Goal: Task Accomplishment & Management: Manage account settings

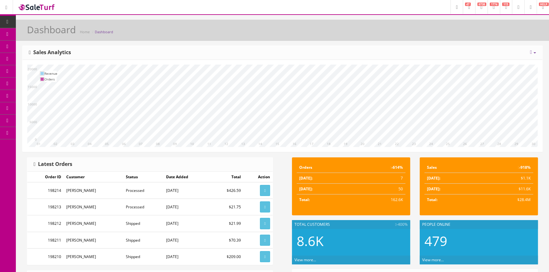
click at [55, 69] on span "Order List" at bounding box center [46, 70] width 17 height 5
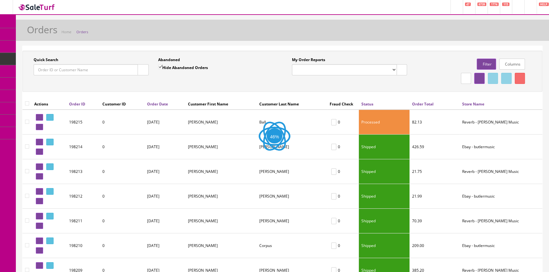
click at [91, 73] on input "Quick Search" at bounding box center [86, 69] width 104 height 11
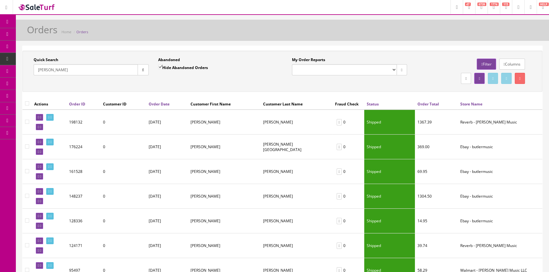
drag, startPoint x: 60, startPoint y: 70, endPoint x: 31, endPoint y: 74, distance: 29.1
click at [31, 74] on div "Quick Search livingston Date From" at bounding box center [91, 68] width 125 height 23
paste input "198132"
type input "198132"
click at [144, 67] on button "button" at bounding box center [143, 69] width 11 height 11
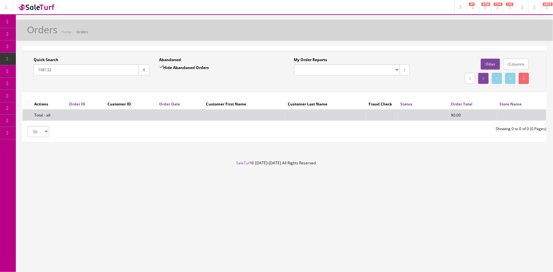
click at [161, 66] on input "Hide Abandoned Orders" at bounding box center [161, 67] width 4 height 4
checkbox input "false"
click at [35, 69] on input "198132" at bounding box center [86, 69] width 105 height 11
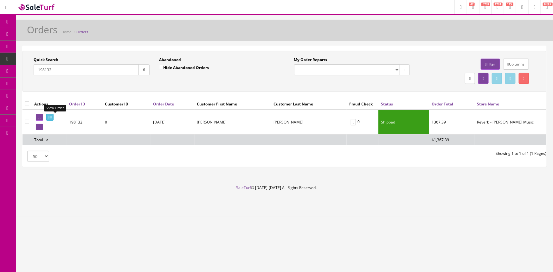
type input "198132"
click at [49, 117] on icon at bounding box center [48, 117] width 1 height 3
click at [49, 118] on icon at bounding box center [48, 117] width 1 height 3
click at [39, 127] on icon at bounding box center [38, 126] width 1 height 3
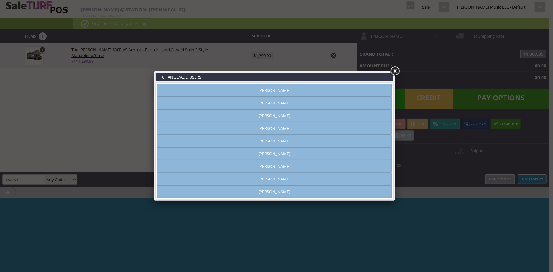
type input "amber helgren"
click at [395, 73] on link at bounding box center [394, 71] width 11 height 11
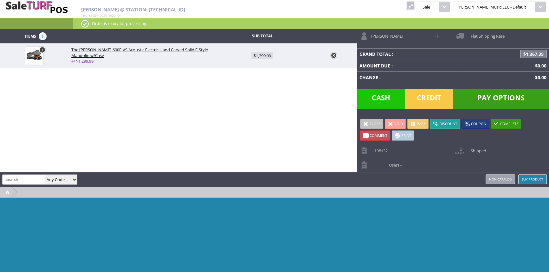
click at [437, 34] on span at bounding box center [437, 35] width 7 height 7
select select "6"
select select "1"
select select "6"
select select "1"
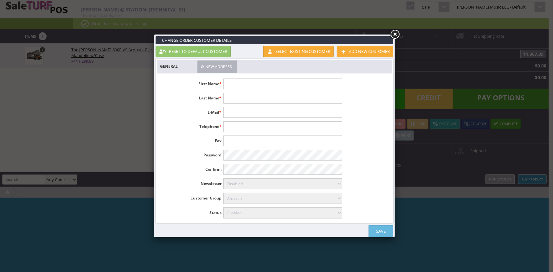
click at [285, 110] on input "text" at bounding box center [282, 112] width 119 height 11
type input "chslivingston@gmail.com"
click at [385, 230] on link "Save" at bounding box center [381, 231] width 25 height 12
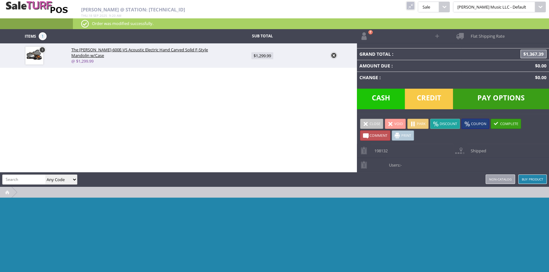
click at [365, 123] on span at bounding box center [366, 124] width 6 height 6
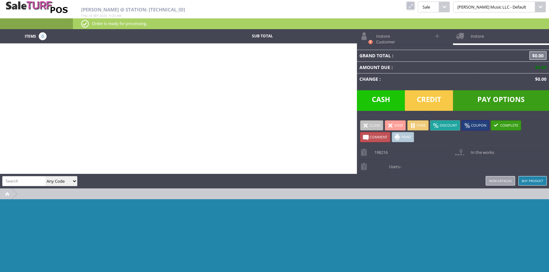
click at [415, 8] on link at bounding box center [410, 6] width 8 height 8
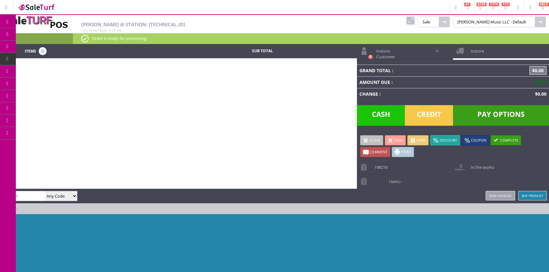
click at [7, 21] on icon at bounding box center [7, 21] width 7 height 5
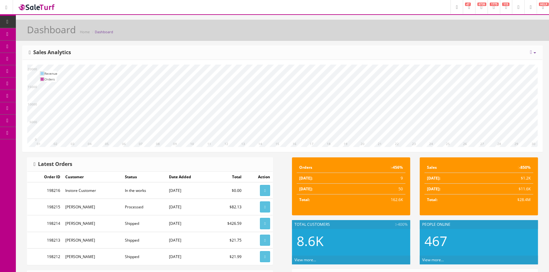
click at [53, 57] on span "POS Console" at bounding box center [49, 58] width 23 height 5
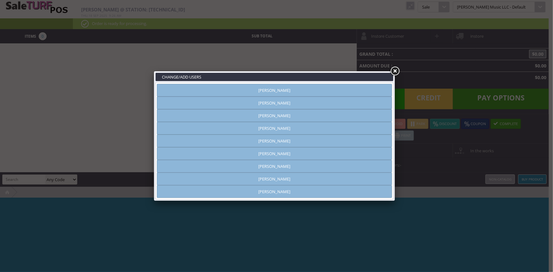
type input "[PERSON_NAME]"
click at [272, 90] on link "[PERSON_NAME]" at bounding box center [274, 90] width 235 height 13
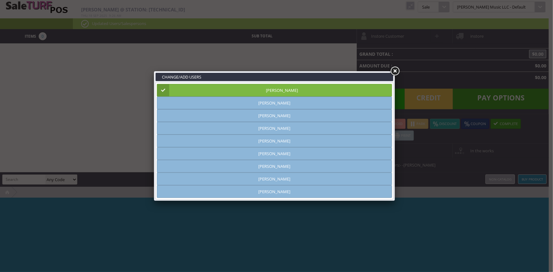
click at [396, 71] on link at bounding box center [394, 71] width 11 height 11
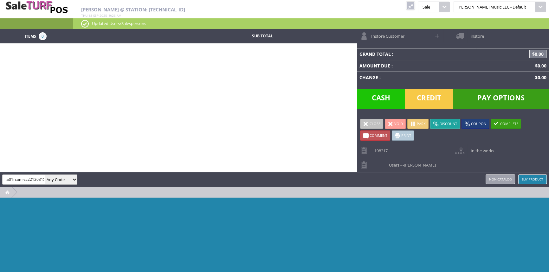
scroll to position [0, 7]
type input "dsca01rcam-cc221203156"
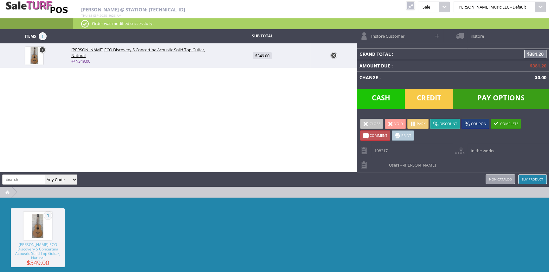
click at [262, 56] on span "$349.00" at bounding box center [262, 55] width 19 height 7
type input "349"
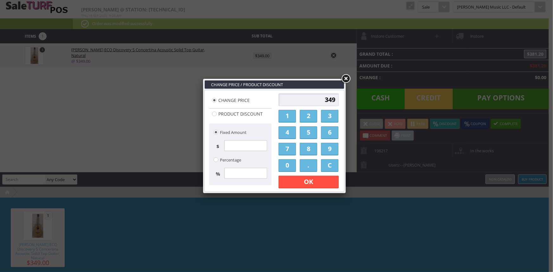
click at [321, 100] on input "349" at bounding box center [309, 99] width 60 height 13
type input "9"
type input "225.00"
click at [325, 186] on link "OK" at bounding box center [309, 182] width 60 height 13
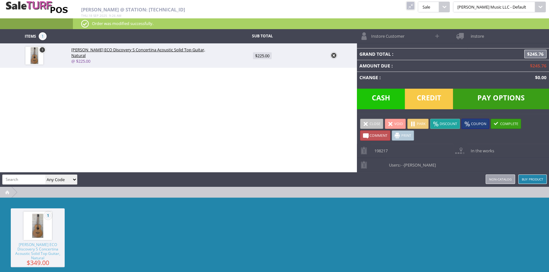
click at [436, 36] on span at bounding box center [437, 35] width 7 height 7
select select "6"
select select "1"
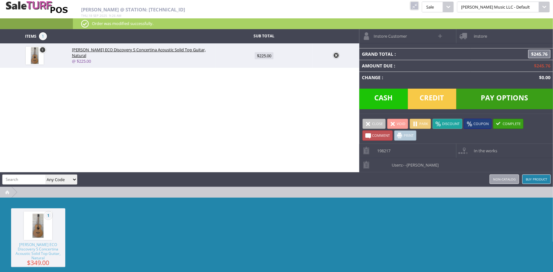
select select "6"
select select "1"
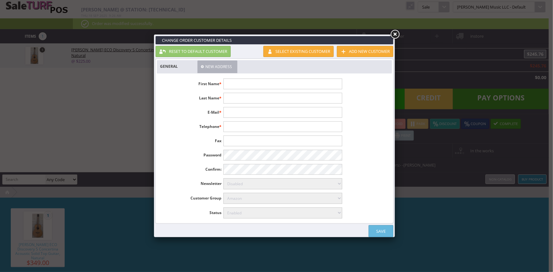
click at [263, 81] on input "text" at bounding box center [282, 84] width 119 height 11
type input "Robin"
type input "Gierier"
type input "giererrobin@gmail.com"
type input "636-584-3284"
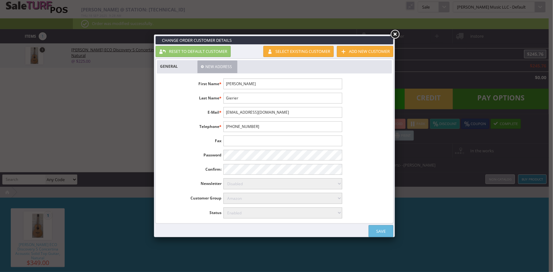
click at [380, 231] on link "Save" at bounding box center [381, 231] width 25 height 12
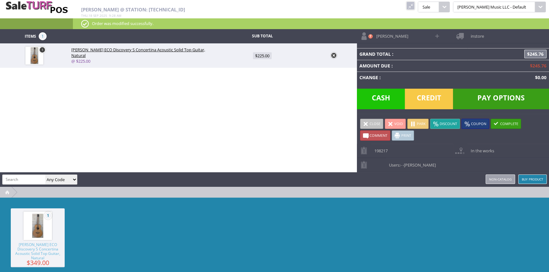
click at [477, 32] on span "instore" at bounding box center [475, 34] width 16 height 10
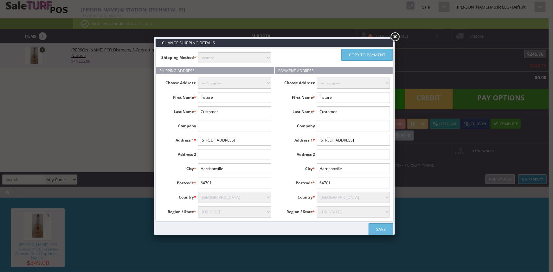
click at [269, 56] on select "instore Free Shipping (2-7days) ($0) Per Item Shipping ($1) text_description ($…" at bounding box center [234, 57] width 73 height 11
select select "free.free"
click at [198, 52] on select "instore Free Shipping (2-7days) ($0) Per Item Shipping ($1) text_description ($…" at bounding box center [234, 57] width 73 height 11
click at [237, 94] on input "Instore" at bounding box center [234, 97] width 73 height 11
type input "I"
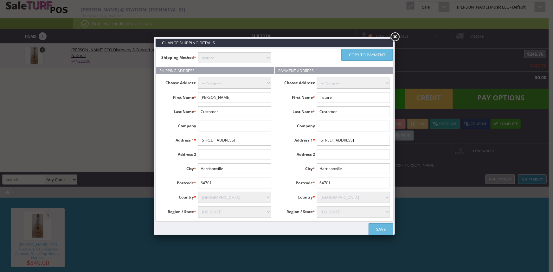
type input "Robin"
type input "Gierier"
type input "56 High St"
type input "Hartsburg"
type input "62643"
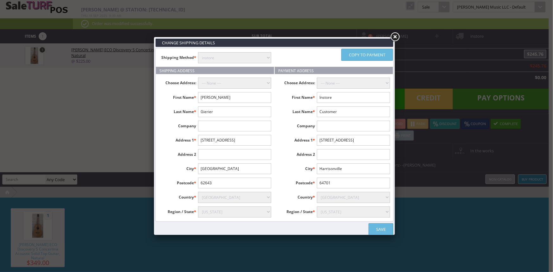
click at [252, 210] on select "Alabama Alaska American Samoa Arizona Arkansas Armed Forces Africa Armed Forces…" at bounding box center [234, 212] width 73 height 11
select select "3635"
click at [198, 207] on select "Alabama Alaska American Samoa Arizona Arkansas Armed Forces Africa Armed Forces…" at bounding box center [234, 212] width 73 height 11
click at [368, 53] on link "Copy to payment" at bounding box center [367, 55] width 52 height 12
type input "Robin"
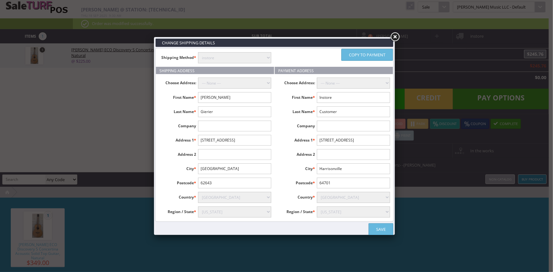
type input "Gierier"
type input "56 High St"
type input "Hartsburg"
type input "62643"
select select "3635"
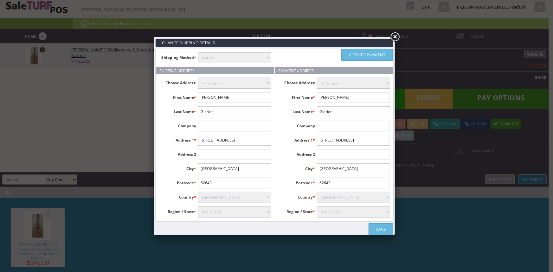
click at [382, 229] on link "Save" at bounding box center [381, 229] width 25 height 12
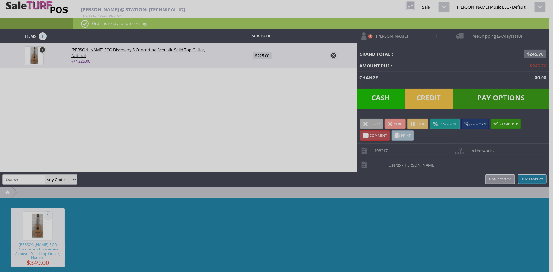
type input "225"
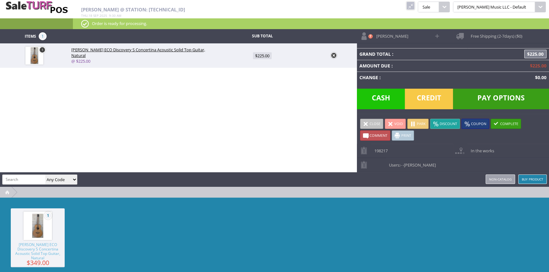
click at [483, 93] on span "Pay Options" at bounding box center [501, 99] width 96 height 21
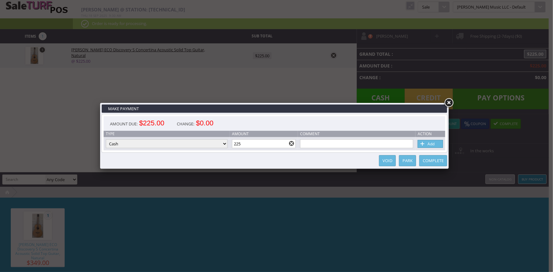
click at [433, 142] on link "Add" at bounding box center [430, 144] width 25 height 8
type input "0"
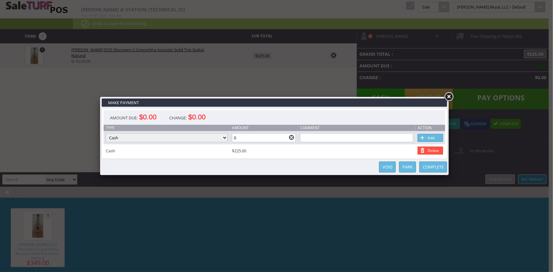
click at [427, 168] on link "Complete" at bounding box center [433, 167] width 28 height 11
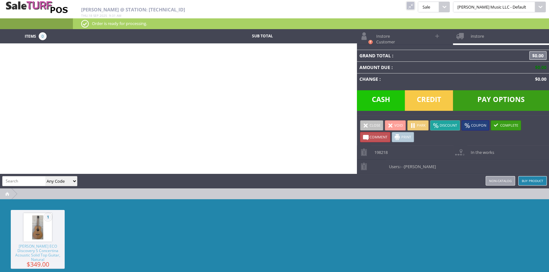
click at [415, 7] on link at bounding box center [410, 6] width 8 height 8
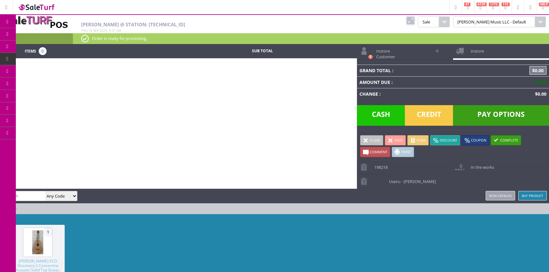
click at [50, 71] on span "Order List" at bounding box center [47, 72] width 19 height 6
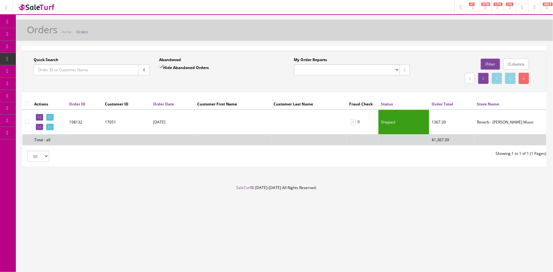
click at [51, 72] on input "Quick Search" at bounding box center [86, 69] width 105 height 11
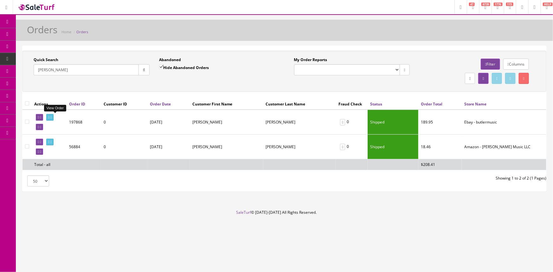
type input "carrigan"
click at [49, 118] on icon at bounding box center [48, 117] width 1 height 3
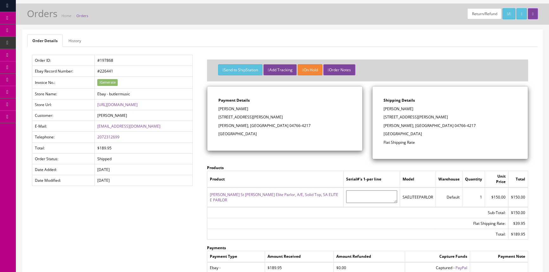
scroll to position [3, 0]
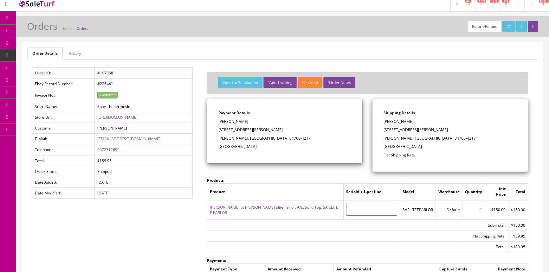
click at [275, 205] on link "[PERSON_NAME] St [PERSON_NAME] Elite Parlor, A/E, Solid Top, SA ELITE E PARLOR" at bounding box center [274, 210] width 128 height 11
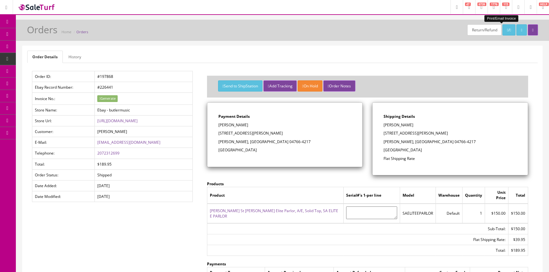
click at [507, 29] on icon at bounding box center [507, 30] width 1 height 4
click at [41, 32] on link "Products" at bounding box center [49, 34] width 67 height 12
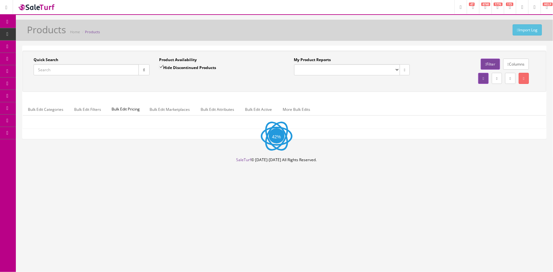
click at [65, 70] on input "Quick Search" at bounding box center [86, 69] width 105 height 11
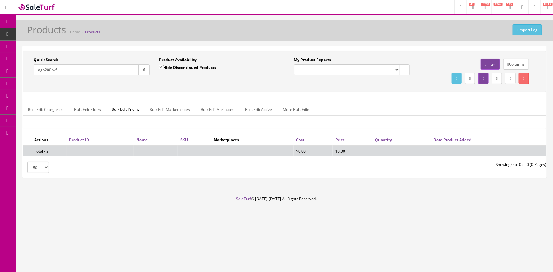
type input "agb200bkf"
click at [160, 68] on input "Hide Discontinued Products" at bounding box center [161, 67] width 4 height 4
checkbox input "false"
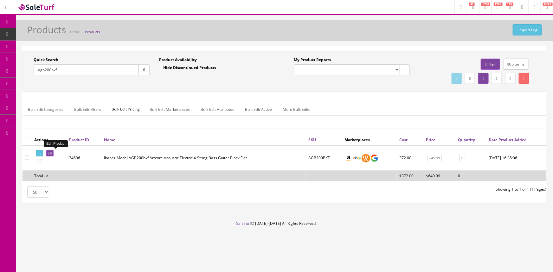
click at [49, 153] on icon at bounding box center [48, 153] width 1 height 3
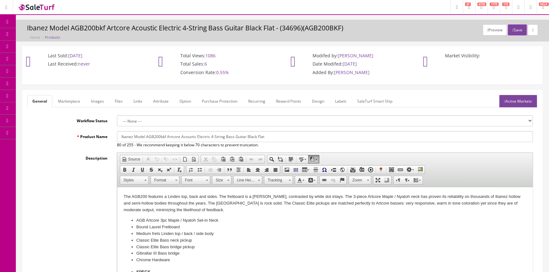
click at [95, 101] on link "Images" at bounding box center [97, 101] width 23 height 12
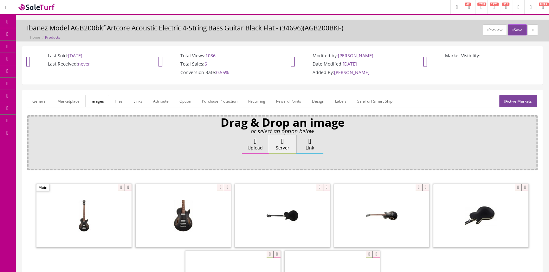
click at [46, 101] on link "General" at bounding box center [39, 101] width 24 height 12
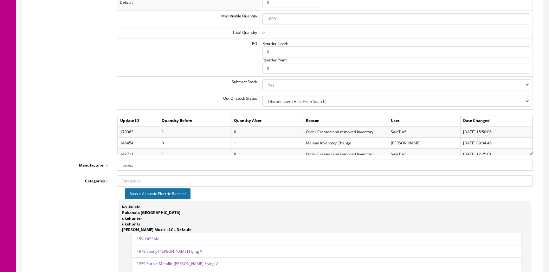
scroll to position [720, 0]
